Goal: Information Seeking & Learning: Learn about a topic

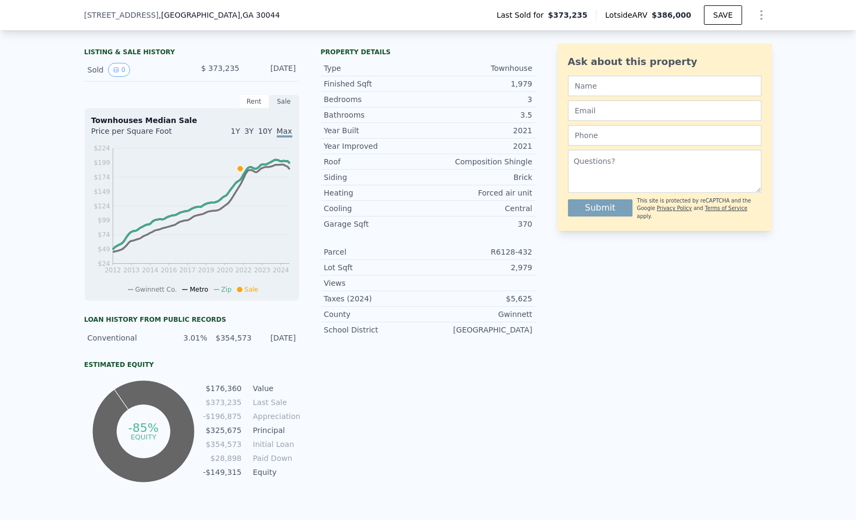
scroll to position [243, 0]
click at [256, 100] on div "Rent" at bounding box center [254, 101] width 30 height 14
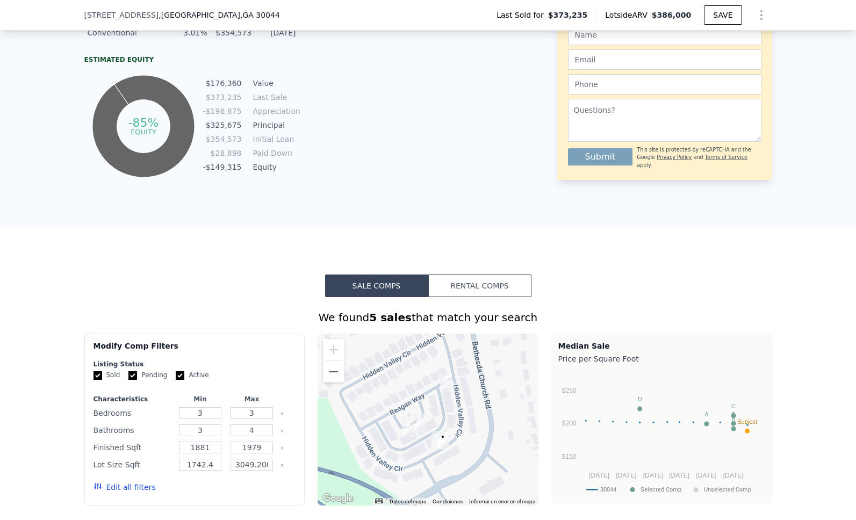
scroll to position [555, 0]
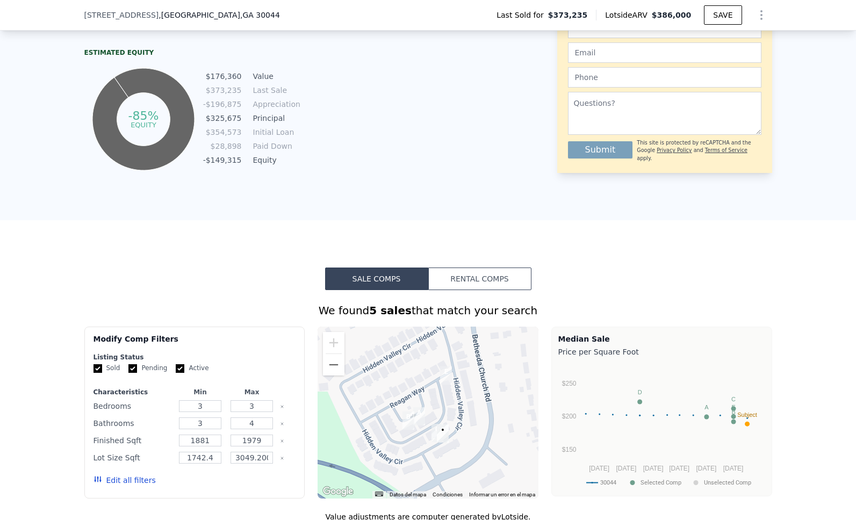
click at [468, 277] on button "Rental Comps" at bounding box center [479, 278] width 103 height 23
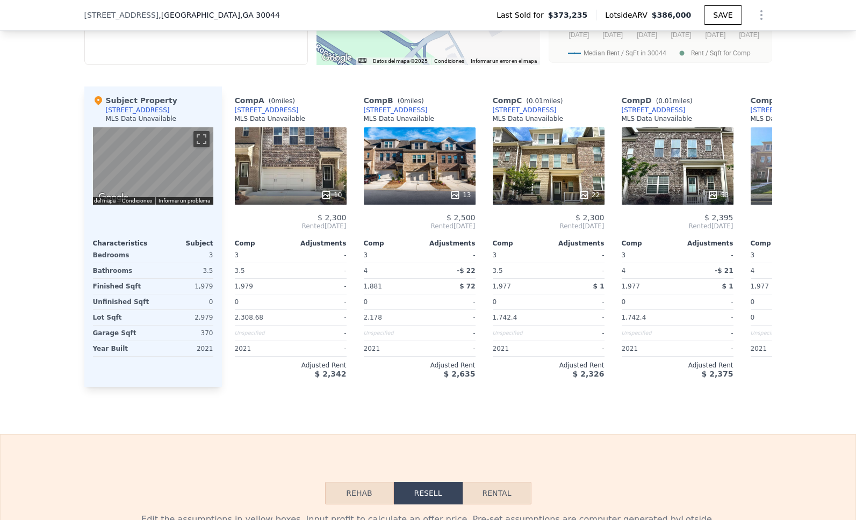
scroll to position [994, 0]
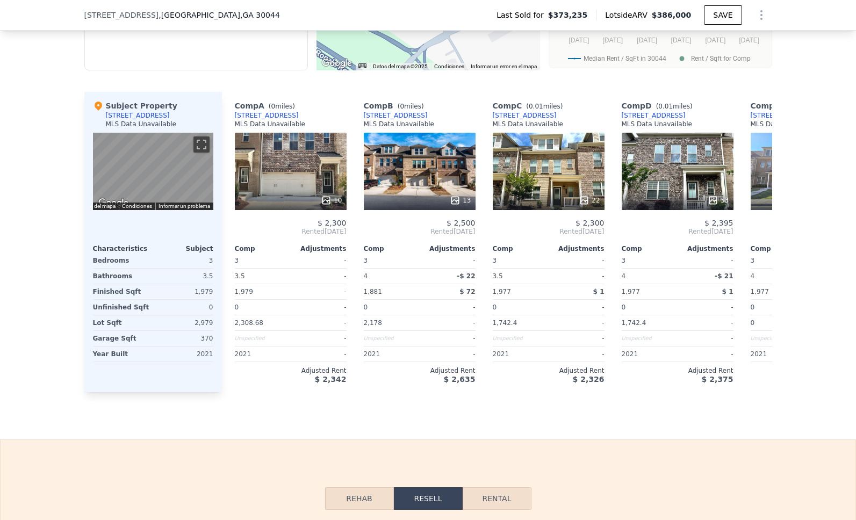
click at [489, 498] on button "Rental" at bounding box center [496, 498] width 69 height 23
select select "30"
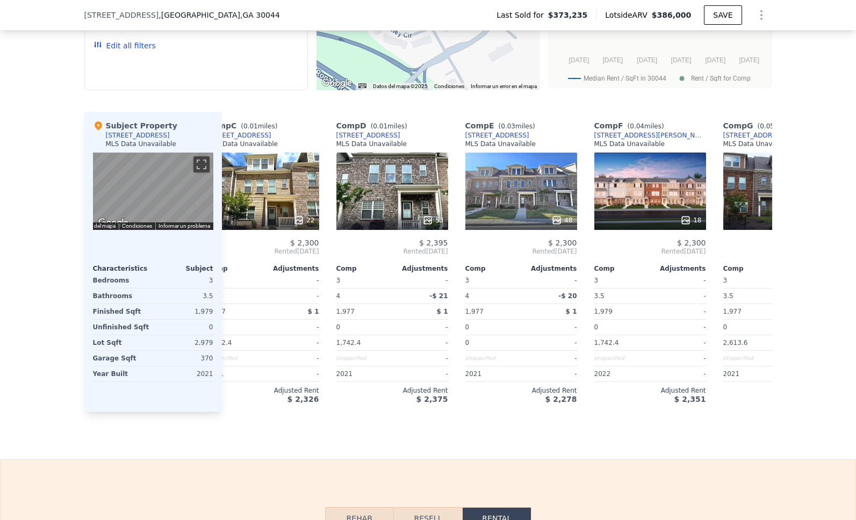
scroll to position [0, 281]
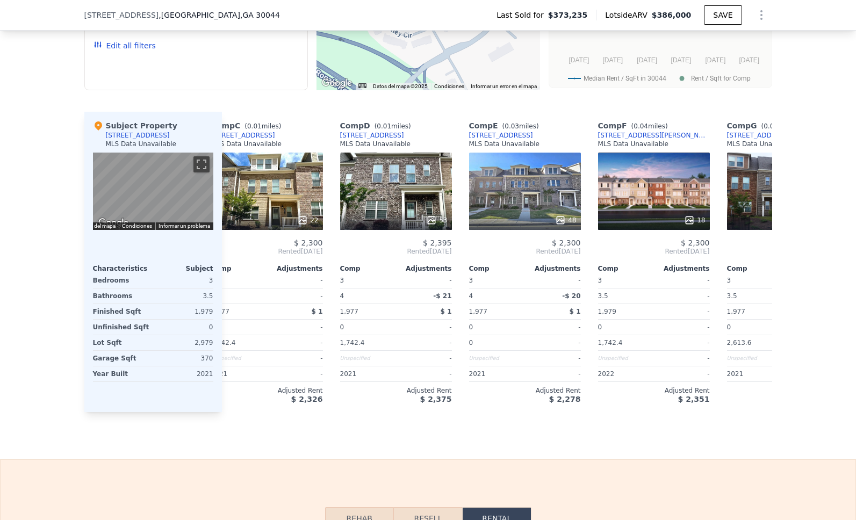
drag, startPoint x: 106, startPoint y: 135, endPoint x: 177, endPoint y: 136, distance: 70.9
click at [177, 136] on div "Subject Property [STREET_ADDRESS] MLS Data Unavailable" at bounding box center [153, 136] width 120 height 32
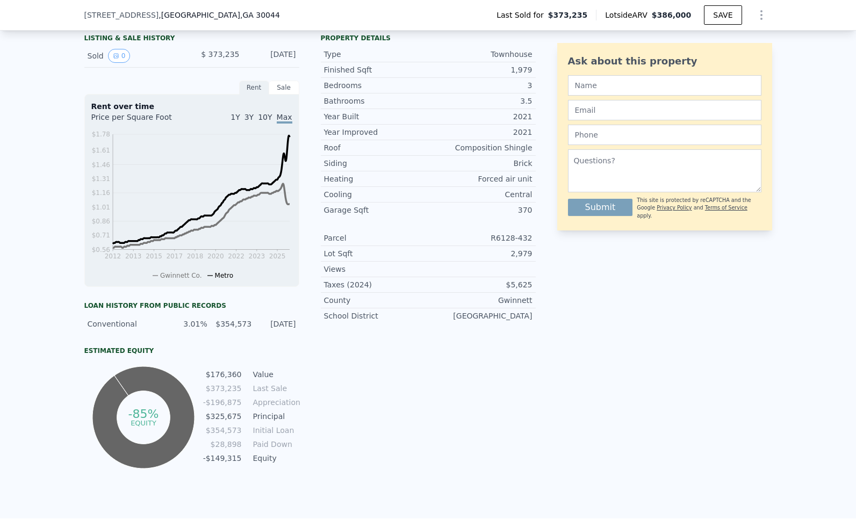
scroll to position [0, 0]
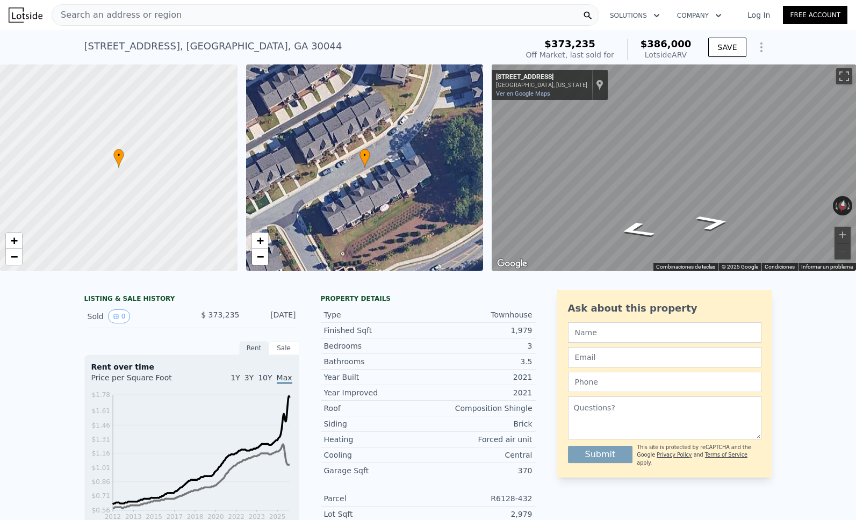
drag, startPoint x: 83, startPoint y: 44, endPoint x: 198, endPoint y: 60, distance: 116.5
click at [185, 49] on div "[STREET_ADDRESS] Sold [DATE] for $373,235 (~ARV $386k ) $373,235 Off Market, la…" at bounding box center [428, 47] width 856 height 34
copy div "[STREET_ADDRESS]"
click at [185, 11] on div "Search an address or region" at bounding box center [325, 14] width 547 height 21
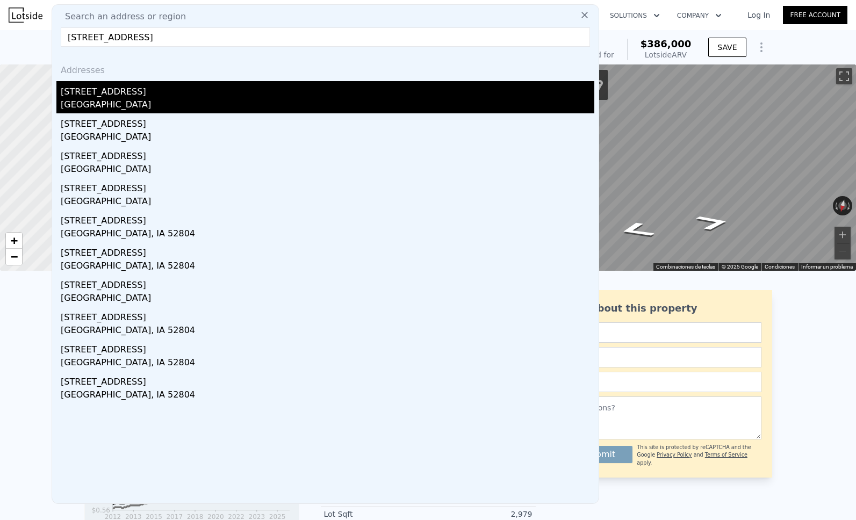
type input "[STREET_ADDRESS]"
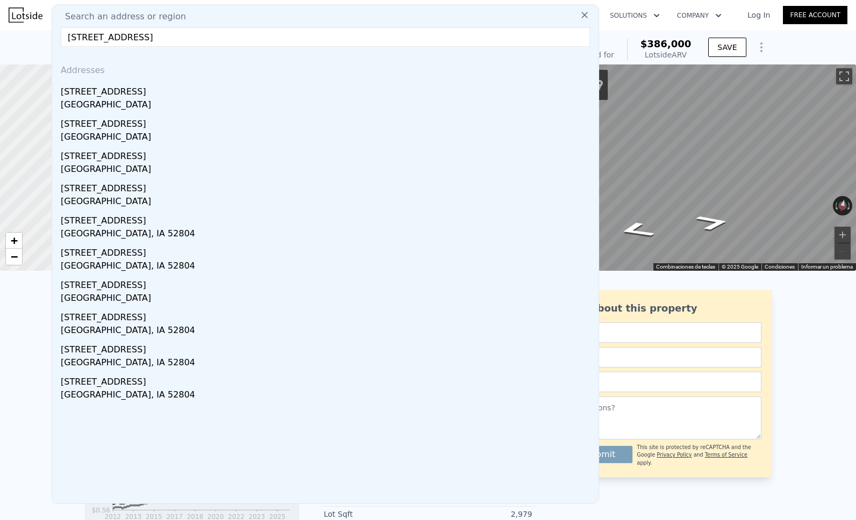
click at [135, 91] on div "[STREET_ADDRESS]" at bounding box center [327, 89] width 533 height 17
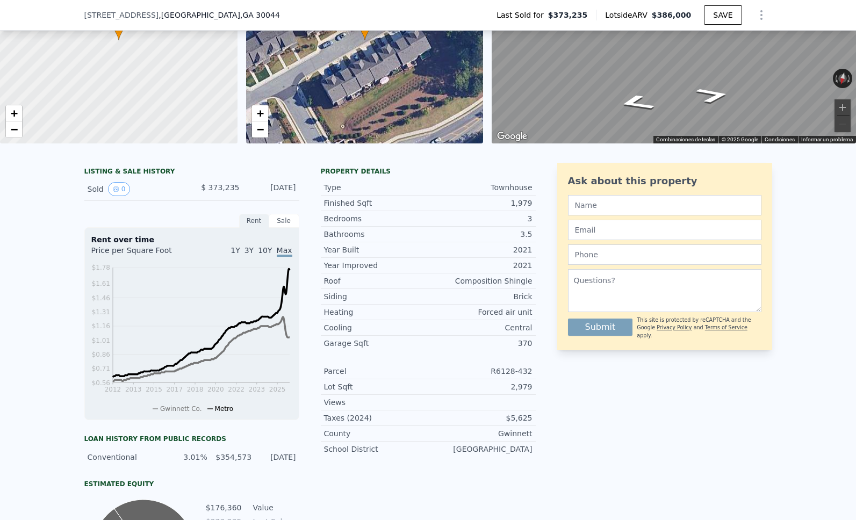
scroll to position [127, 0]
